Goal: Information Seeking & Learning: Learn about a topic

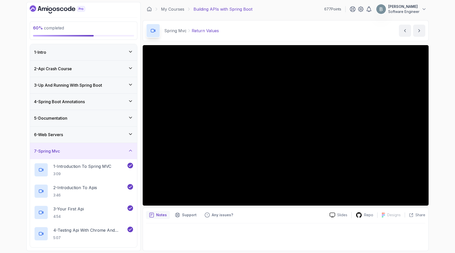
scroll to position [9, 0]
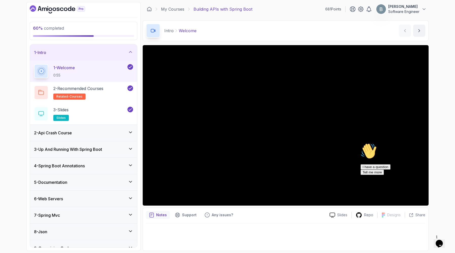
scroll to position [92, 0]
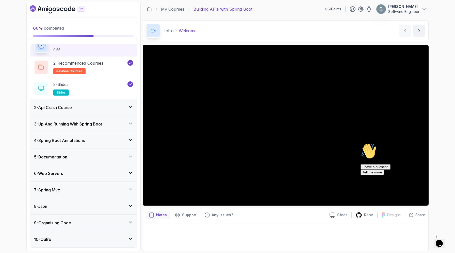
click at [113, 183] on div "7 - Spring Mvc" at bounding box center [83, 190] width 107 height 16
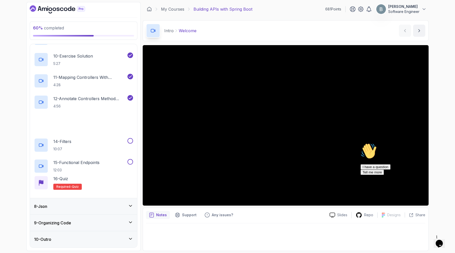
scroll to position [362, 0]
click at [118, 131] on div "13 - Return Values 5:01" at bounding box center [80, 123] width 92 height 14
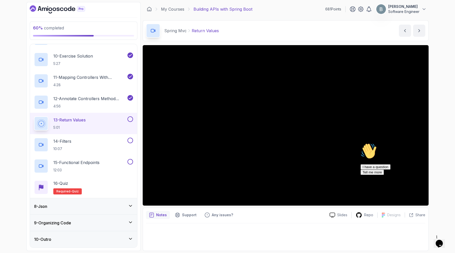
click at [360, 143] on icon "Chat attention grabber" at bounding box center [360, 143] width 0 height 0
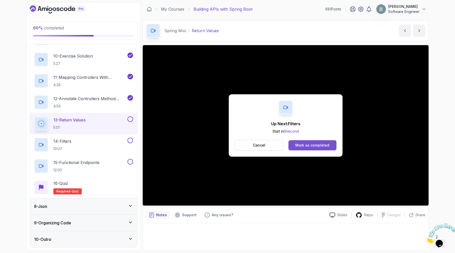
click at [318, 148] on div "Mark as completed" at bounding box center [312, 145] width 34 height 5
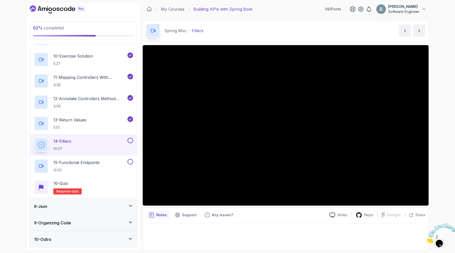
scroll to position [403, 0]
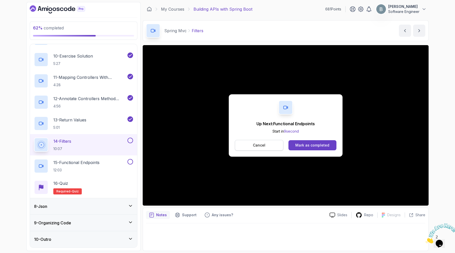
click at [253, 148] on p "Cancel" at bounding box center [259, 145] width 12 height 5
click at [308, 148] on div "Mark as completed" at bounding box center [312, 145] width 34 height 5
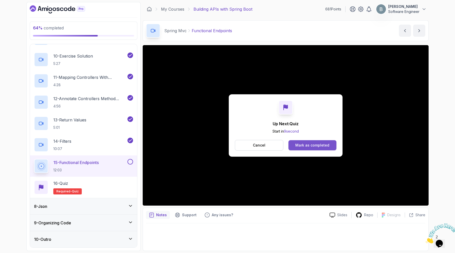
click at [324, 148] on button "Mark as completed" at bounding box center [312, 145] width 48 height 10
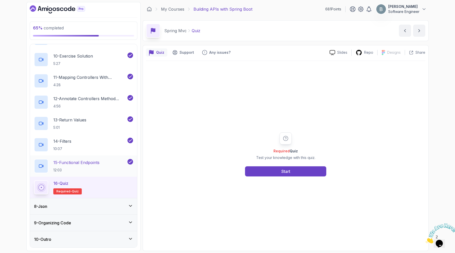
click at [87, 166] on p "15 - Functional Endpoints" at bounding box center [76, 163] width 46 height 6
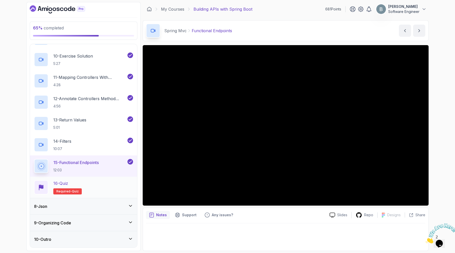
click at [105, 195] on div "16 - Quiz Required- quiz" at bounding box center [83, 187] width 99 height 14
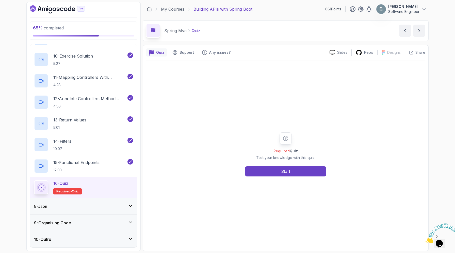
click at [284, 188] on div "Required Quiz Test your knowledge with this quiz. Start" at bounding box center [285, 154] width 279 height 187
click at [279, 177] on button "Start" at bounding box center [285, 171] width 81 height 10
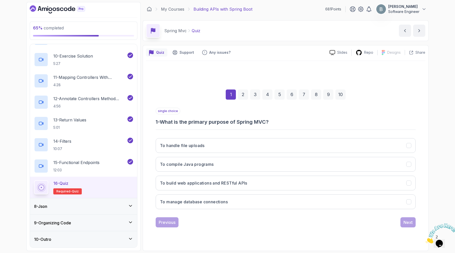
scroll to position [37, 0]
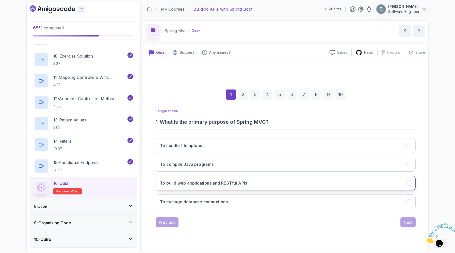
click at [223, 180] on h3 "To build web applications and RESTful APIs" at bounding box center [203, 183] width 87 height 6
click at [408, 226] on div "Next" at bounding box center [407, 222] width 9 height 6
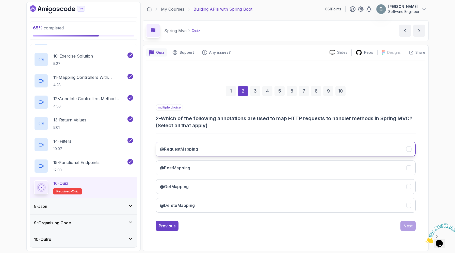
scroll to position [46, 0]
click at [194, 146] on h3 "@RequestMapping" at bounding box center [179, 149] width 38 height 6
click at [188, 165] on div "@RequestMapping @PostMapping @GetMapping @DeleteMapping" at bounding box center [286, 177] width 260 height 79
click at [188, 161] on button "@PostMapping" at bounding box center [286, 168] width 260 height 15
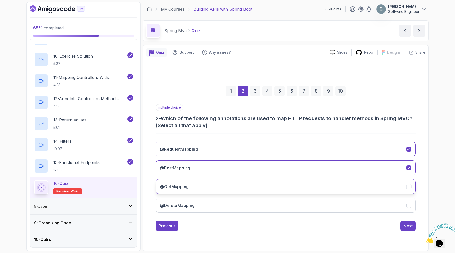
click at [188, 184] on h3 "@GetMapping" at bounding box center [174, 187] width 29 height 6
click at [188, 209] on button "@DeleteMapping" at bounding box center [286, 205] width 260 height 15
click at [406, 229] on div "Next" at bounding box center [407, 226] width 9 height 6
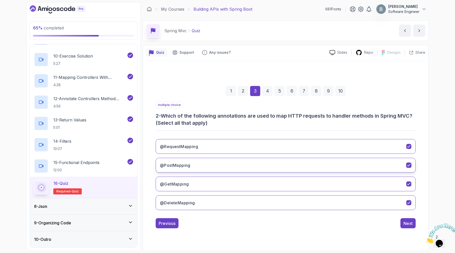
scroll to position [39, 0]
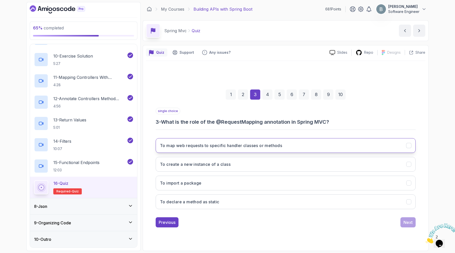
click at [193, 143] on h3 "To map web requests to specific handler classes or methods" at bounding box center [221, 146] width 122 height 6
click at [408, 226] on div "Next" at bounding box center [407, 222] width 9 height 6
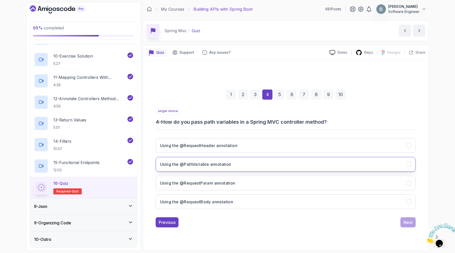
click at [217, 161] on h3 "Using the @PathVariable annotation" at bounding box center [195, 164] width 71 height 6
click at [409, 225] on div "Next" at bounding box center [407, 222] width 9 height 6
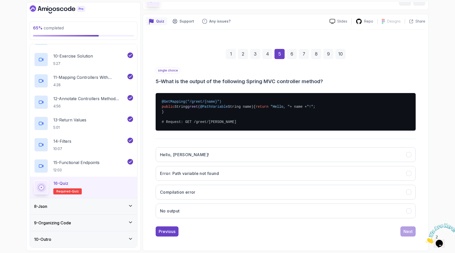
scroll to position [104, 0]
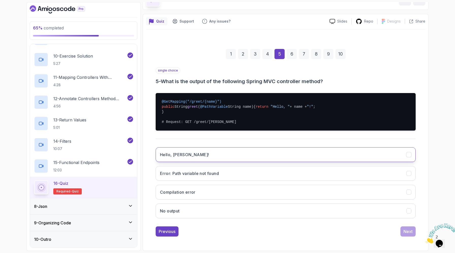
click at [199, 147] on button "Hello, [PERSON_NAME]!" at bounding box center [286, 154] width 260 height 15
click at [404, 229] on div "Next" at bounding box center [407, 232] width 9 height 6
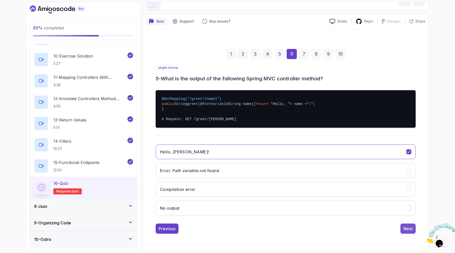
scroll to position [39, 0]
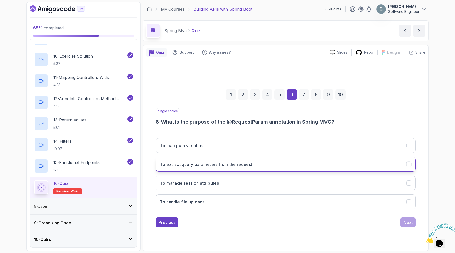
click at [199, 161] on h3 "To extract query parameters from the request" at bounding box center [206, 164] width 92 height 6
click at [408, 226] on div "Next" at bounding box center [407, 222] width 9 height 6
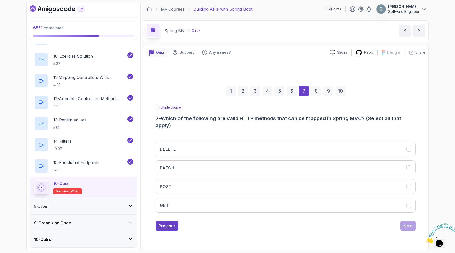
click at [287, 115] on h3 "7 - Which of the following are valid HTTP methods that can be mapped in Spring …" at bounding box center [286, 122] width 260 height 14
click at [288, 115] on h3 "7 - Which of the following are valid HTTP methods that can be mapped in Spring …" at bounding box center [286, 122] width 260 height 14
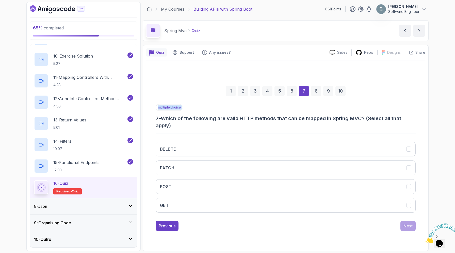
click at [288, 115] on h3 "7 - Which of the following are valid HTTP methods that can be mapped in Spring …" at bounding box center [286, 122] width 260 height 14
click at [277, 115] on h3 "7 - Which of the following are valid HTTP methods that can be mapped in Spring …" at bounding box center [286, 122] width 260 height 14
click at [227, 142] on button "DELETE" at bounding box center [286, 149] width 260 height 15
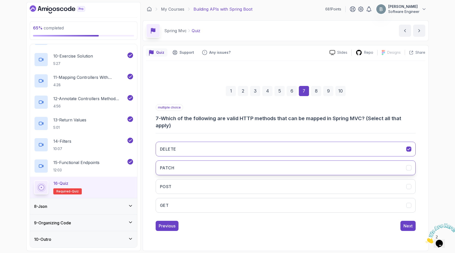
click at [225, 170] on button "PATCH" at bounding box center [286, 168] width 260 height 15
click at [227, 179] on button "POST" at bounding box center [286, 186] width 260 height 15
click at [235, 203] on button "GET" at bounding box center [286, 205] width 260 height 15
click at [415, 168] on button "PATCH" at bounding box center [286, 168] width 260 height 15
click at [251, 154] on div "DELETE PATCH POST GET" at bounding box center [286, 177] width 260 height 79
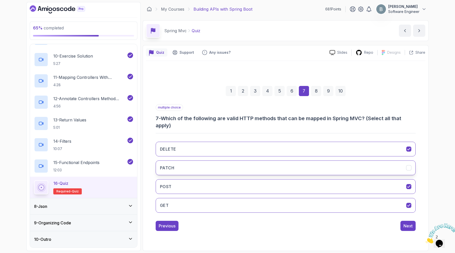
click at [261, 162] on button "PATCH" at bounding box center [286, 168] width 260 height 15
click at [411, 229] on div "Next" at bounding box center [407, 226] width 9 height 6
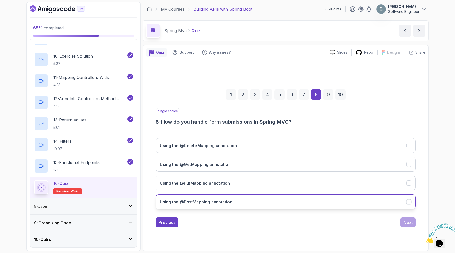
click at [222, 199] on h3 "Using the @PostMapping annotation" at bounding box center [196, 202] width 72 height 6
click at [411, 226] on div "Next" at bounding box center [407, 222] width 9 height 6
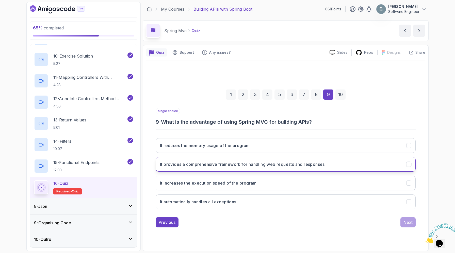
click at [226, 161] on h3 "It provides a comprehensive framework for handling web requests and responses" at bounding box center [242, 164] width 165 height 6
click at [412, 224] on div "Next" at bounding box center [407, 222] width 9 height 6
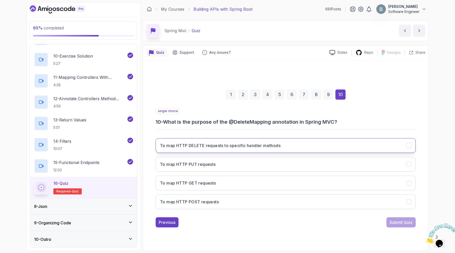
click at [202, 143] on h3 "To map HTTP DELETE requests to specific handler methods" at bounding box center [220, 146] width 121 height 6
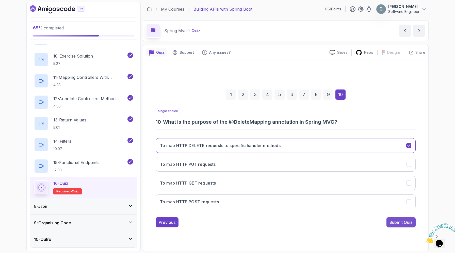
click at [412, 226] on div "Submit Quiz" at bounding box center [400, 222] width 23 height 6
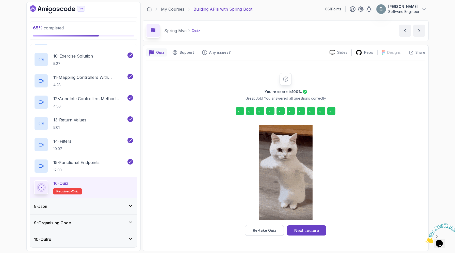
scroll to position [25, 0]
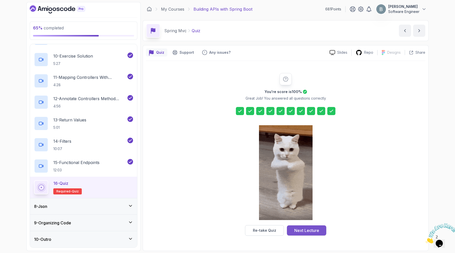
click at [316, 227] on button "Next Lecture" at bounding box center [306, 231] width 39 height 10
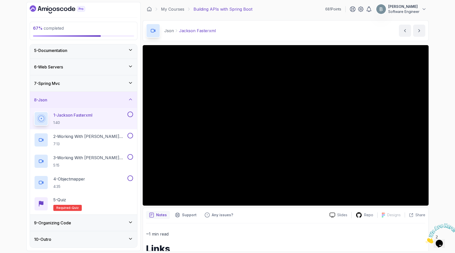
scroll to position [145, 0]
